Goal: Check status: Check status

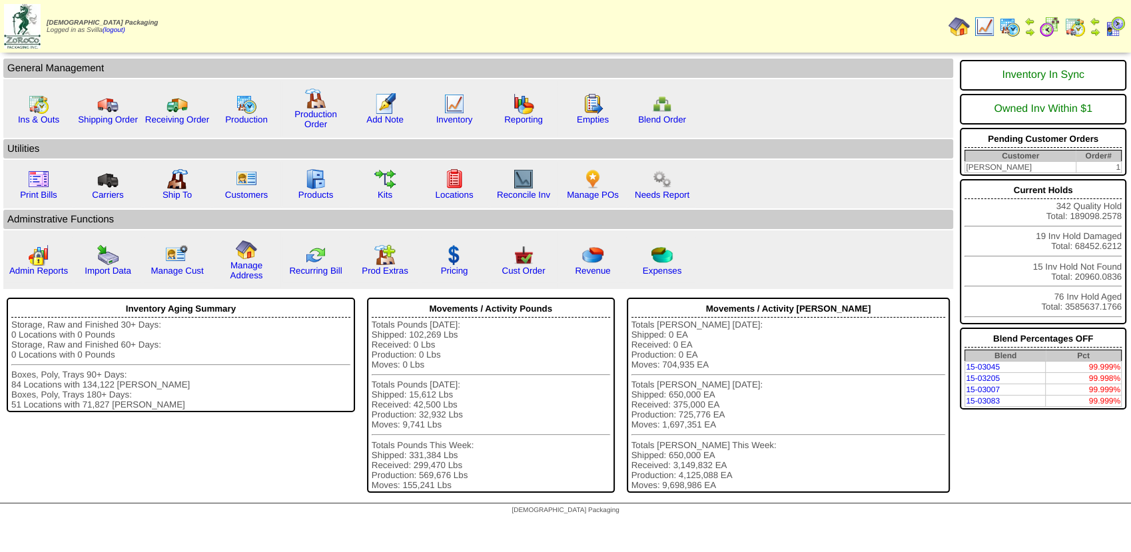
click at [1074, 29] on img at bounding box center [1074, 26] width 21 height 21
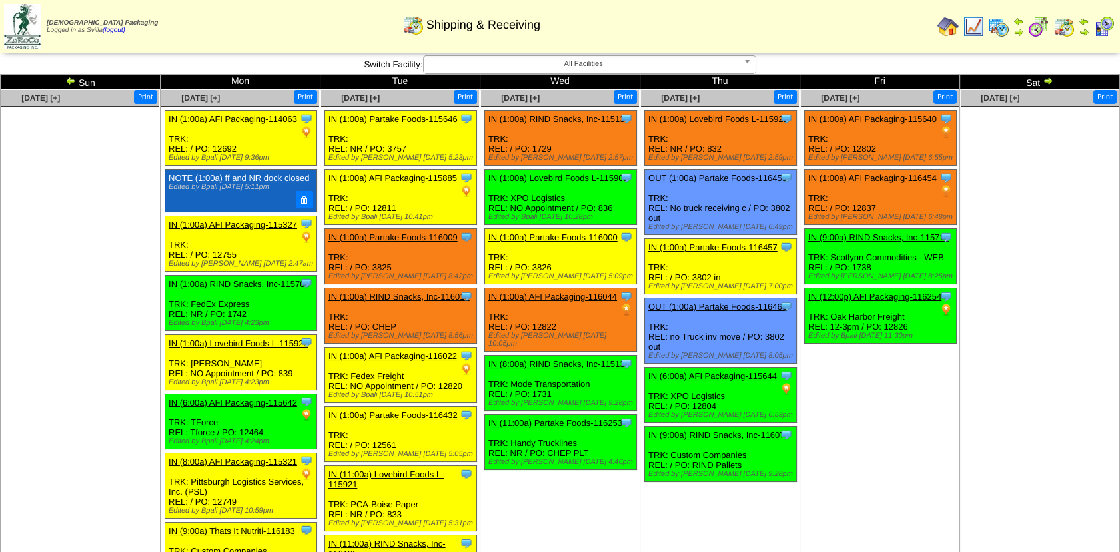
click at [1046, 78] on img at bounding box center [1047, 80] width 11 height 11
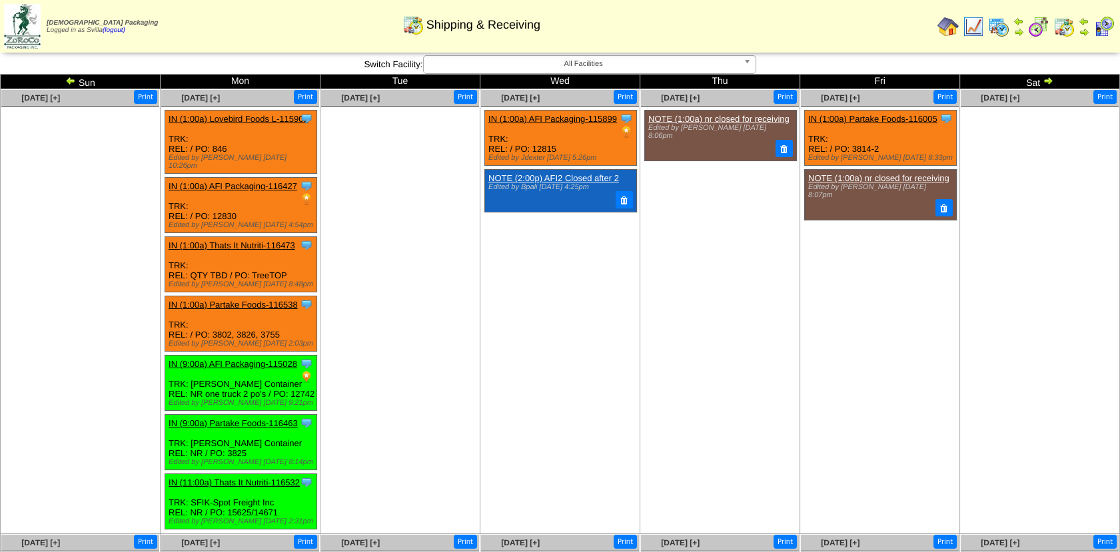
click at [75, 84] on img at bounding box center [70, 80] width 11 height 11
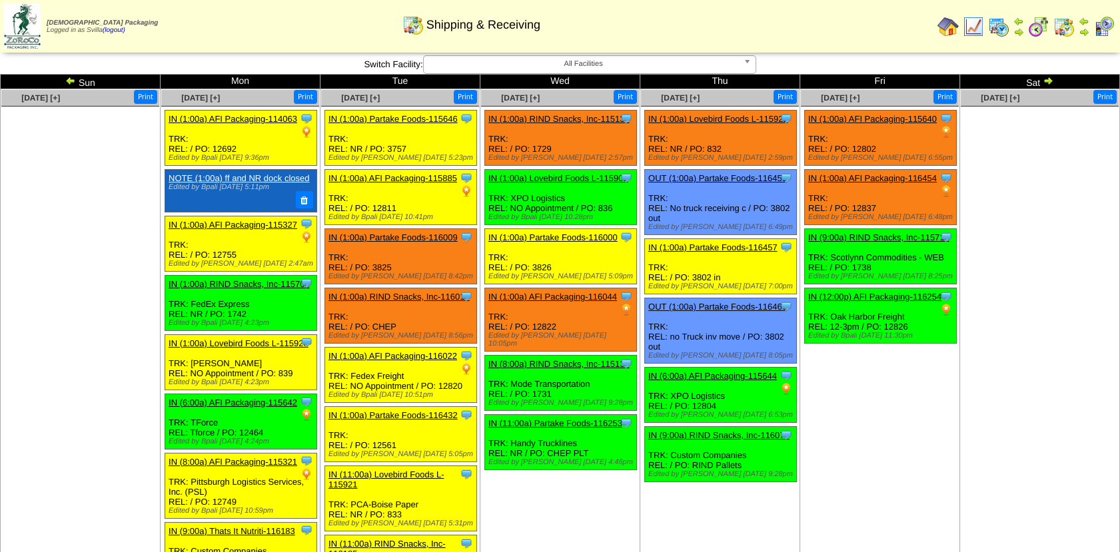
click at [70, 83] on img at bounding box center [70, 80] width 11 height 11
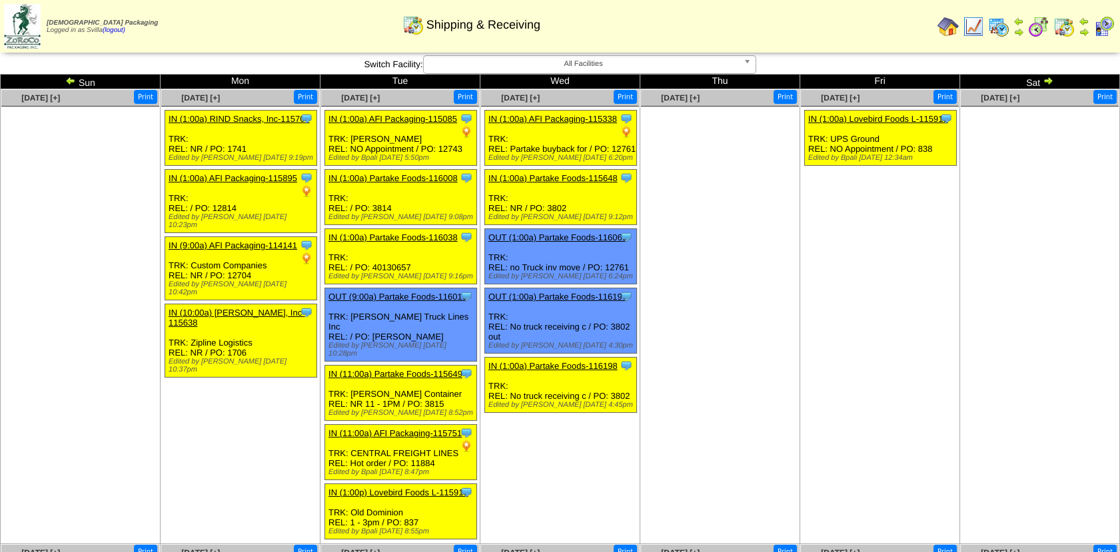
click at [70, 83] on img at bounding box center [70, 80] width 11 height 11
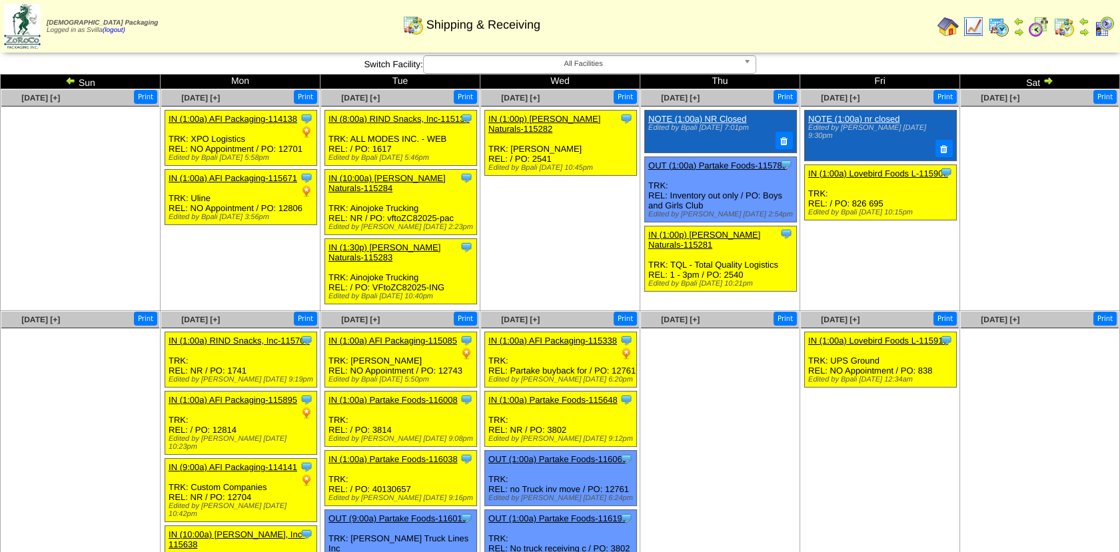
click at [1048, 83] on img at bounding box center [1047, 80] width 11 height 11
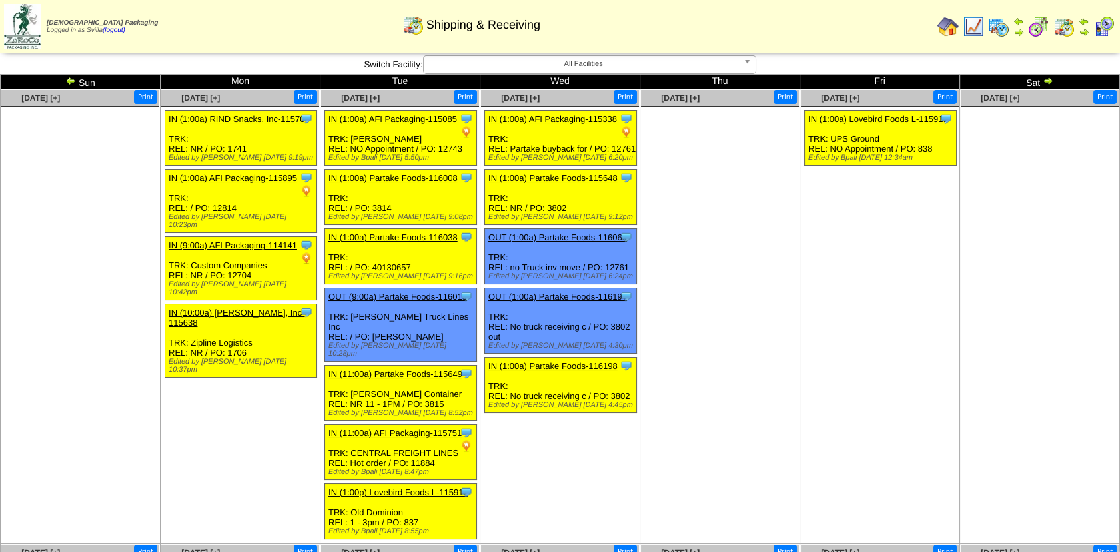
click at [1048, 83] on img at bounding box center [1047, 80] width 11 height 11
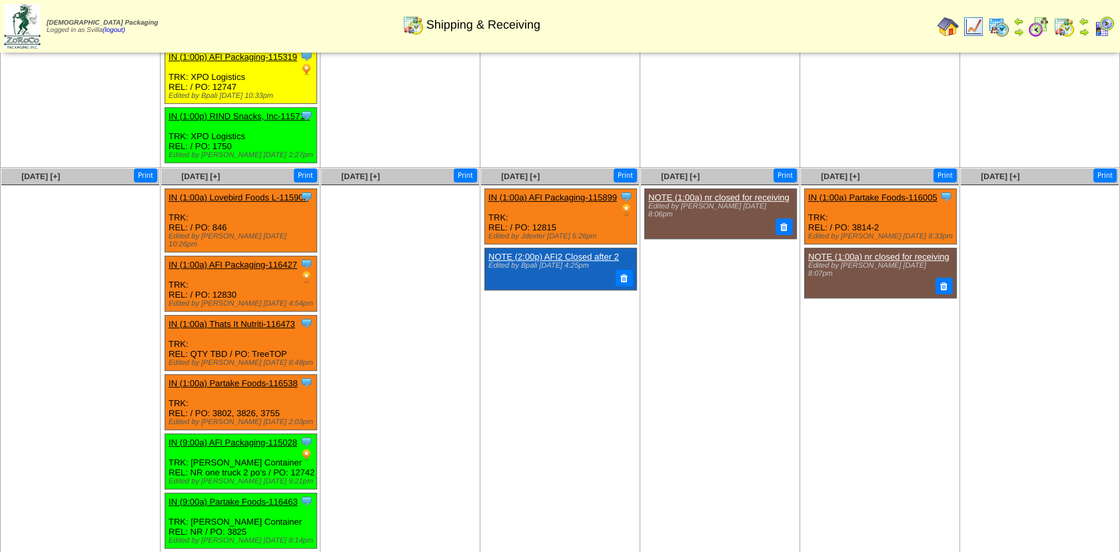
scroll to position [877, 0]
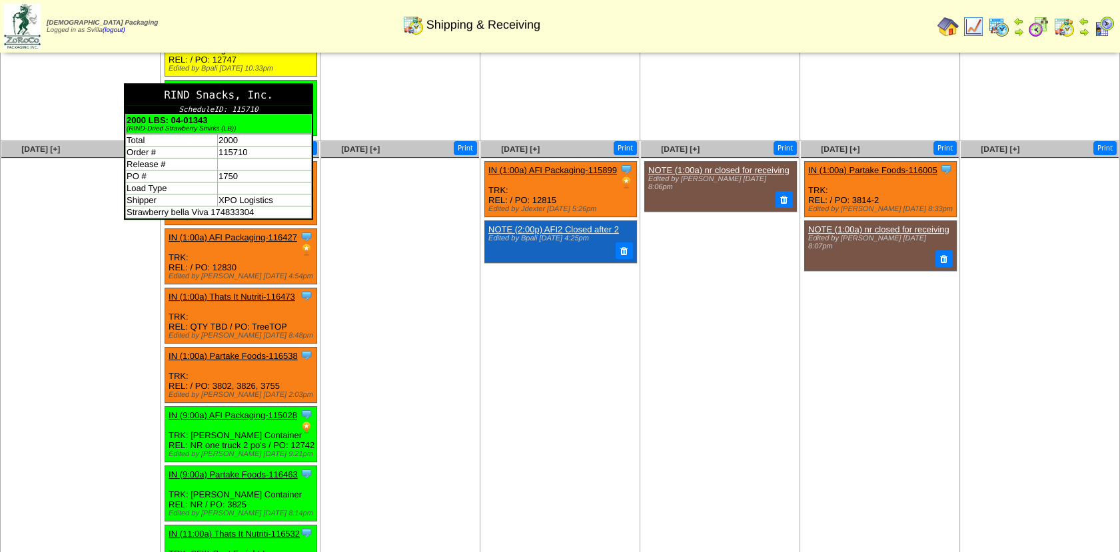
click at [304, 85] on div "RIND Snacks, Inc." at bounding box center [218, 95] width 186 height 21
